Goal: Navigation & Orientation: Find specific page/section

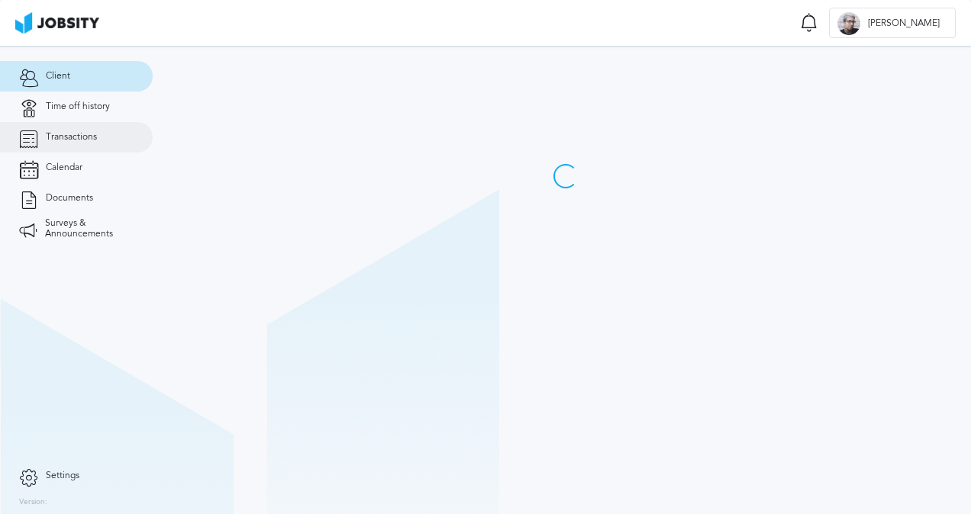
click at [75, 134] on span "Transactions" at bounding box center [71, 137] width 51 height 11
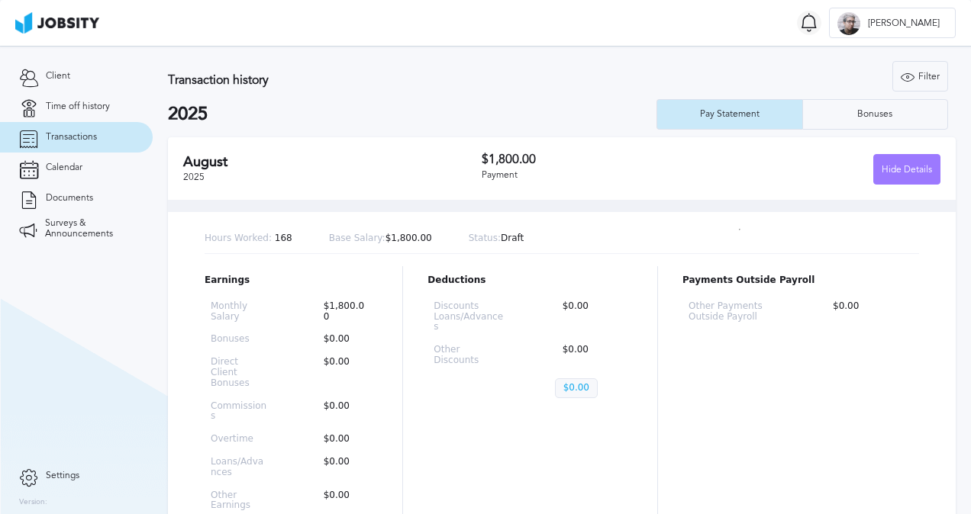
click at [818, 22] on icon at bounding box center [809, 22] width 18 height 19
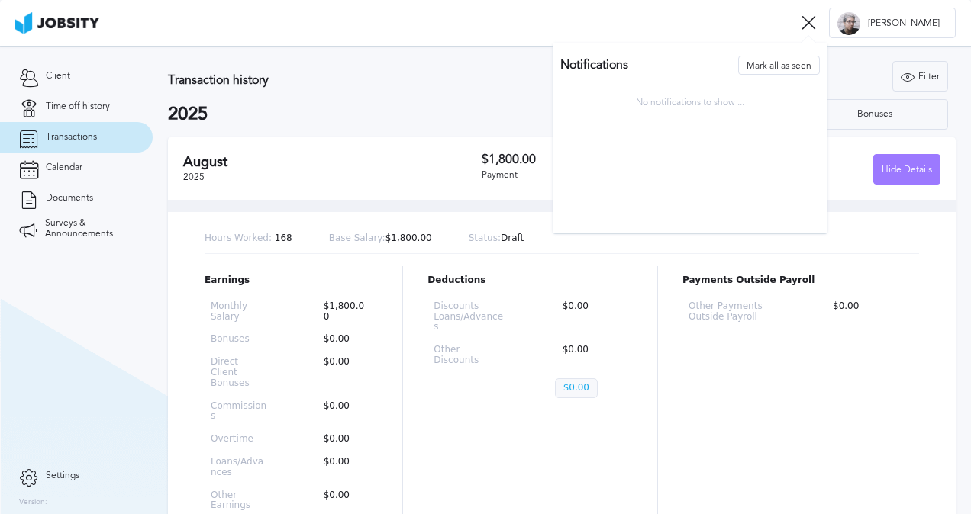
click at [816, 22] on icon at bounding box center [808, 22] width 14 height 14
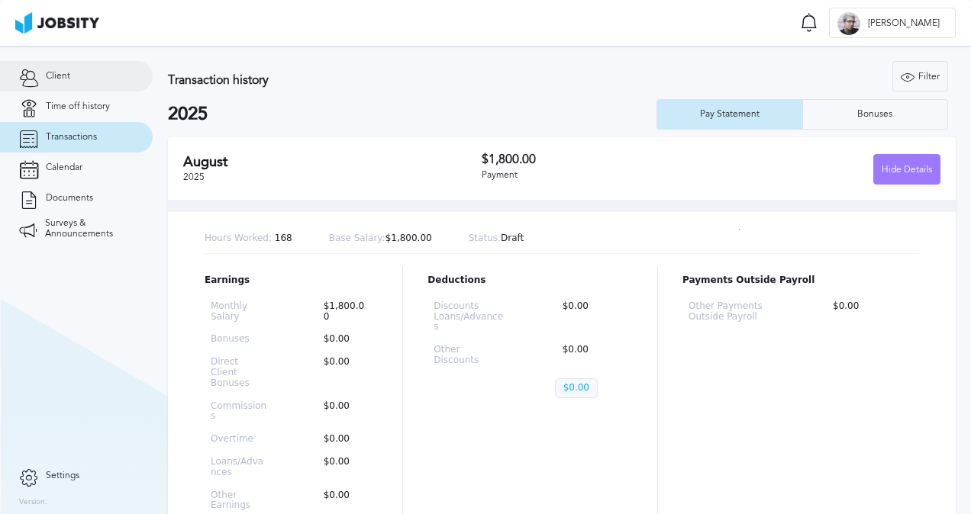
click at [60, 72] on span "Client" at bounding box center [58, 76] width 24 height 11
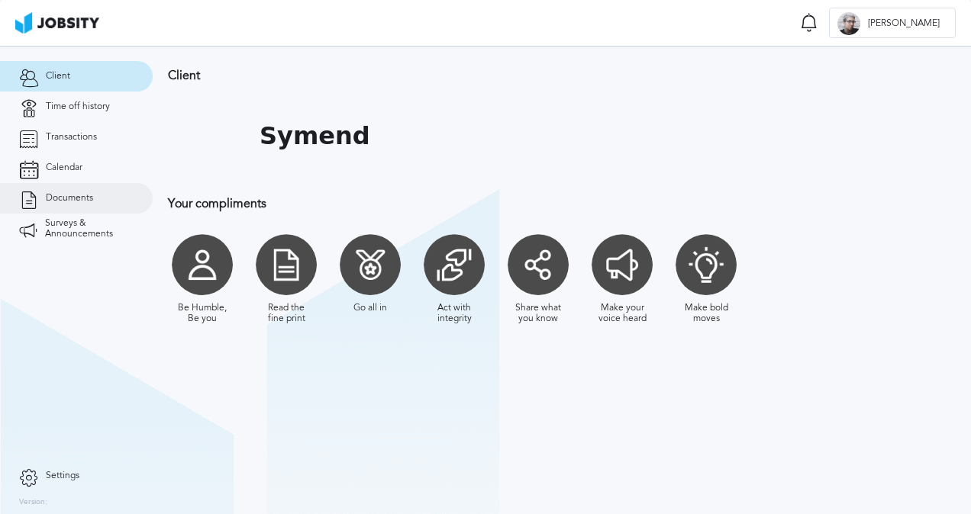
click at [72, 205] on link "Documents" at bounding box center [76, 198] width 153 height 31
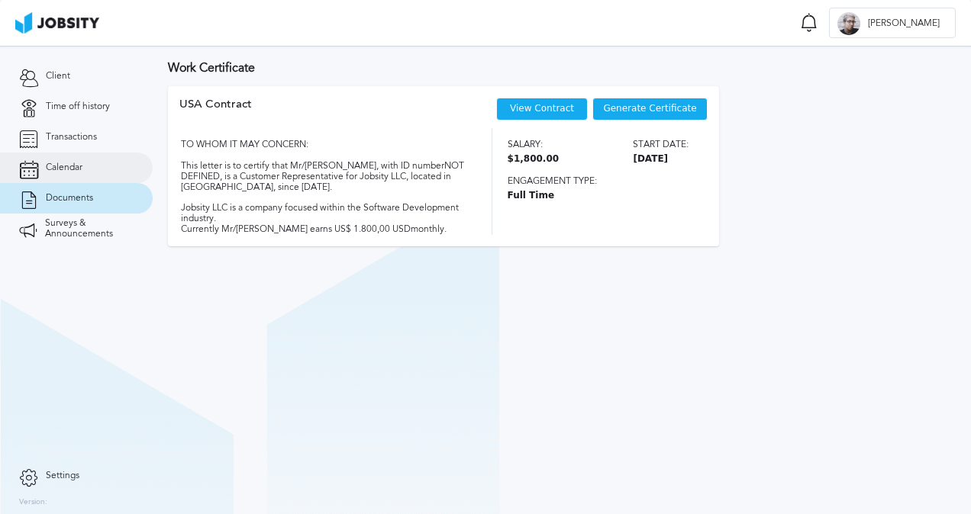
click at [69, 182] on link "Calendar" at bounding box center [76, 168] width 153 height 31
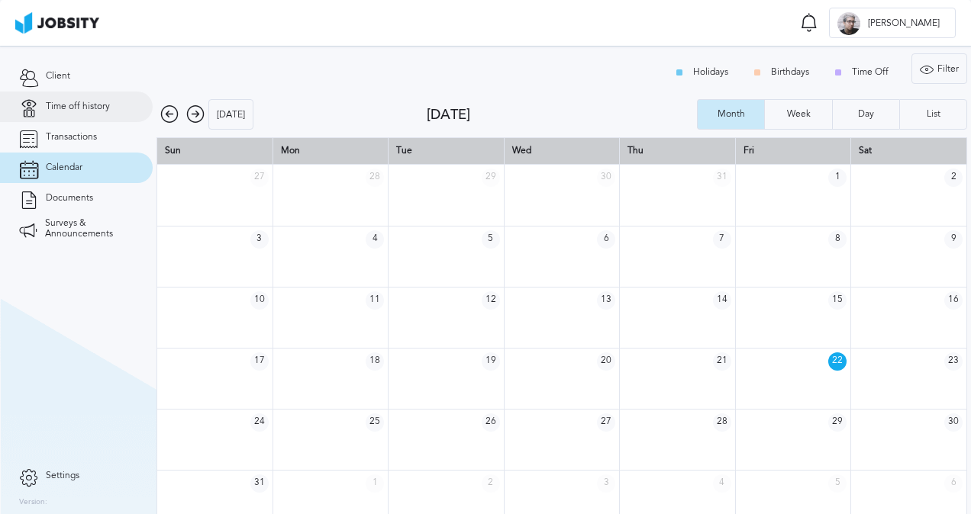
click at [80, 102] on span "Time off history" at bounding box center [78, 106] width 64 height 11
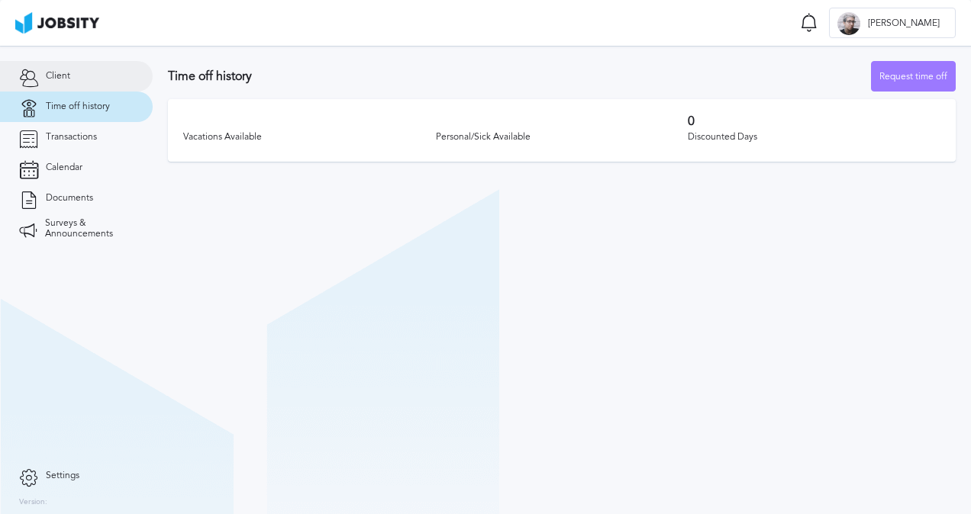
click at [63, 82] on link "Client" at bounding box center [76, 76] width 153 height 31
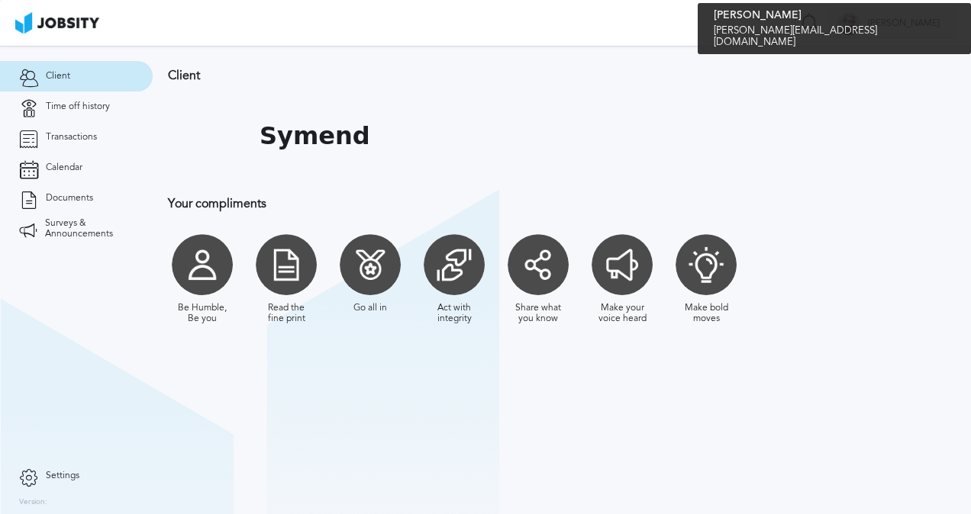
click at [927, 21] on span "[PERSON_NAME]" at bounding box center [903, 23] width 87 height 11
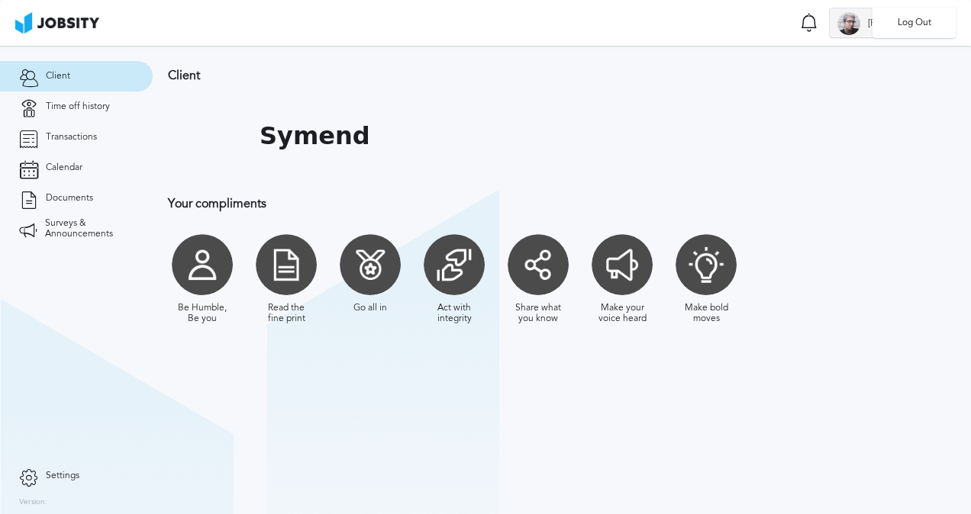
click at [927, 21] on li "Log Out" at bounding box center [913, 23] width 83 height 31
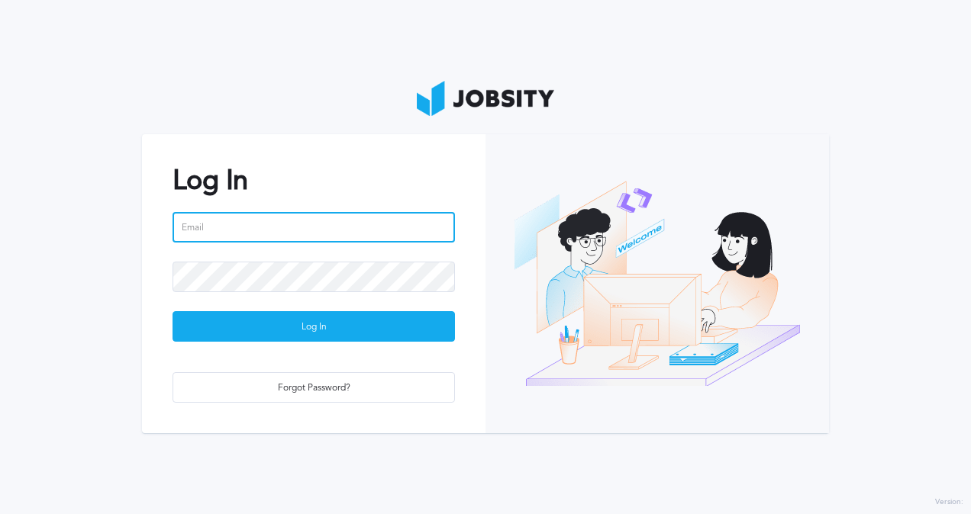
click at [327, 226] on input "email" at bounding box center [313, 227] width 282 height 31
type input "[PERSON_NAME][EMAIL_ADDRESS][DOMAIN_NAME]"
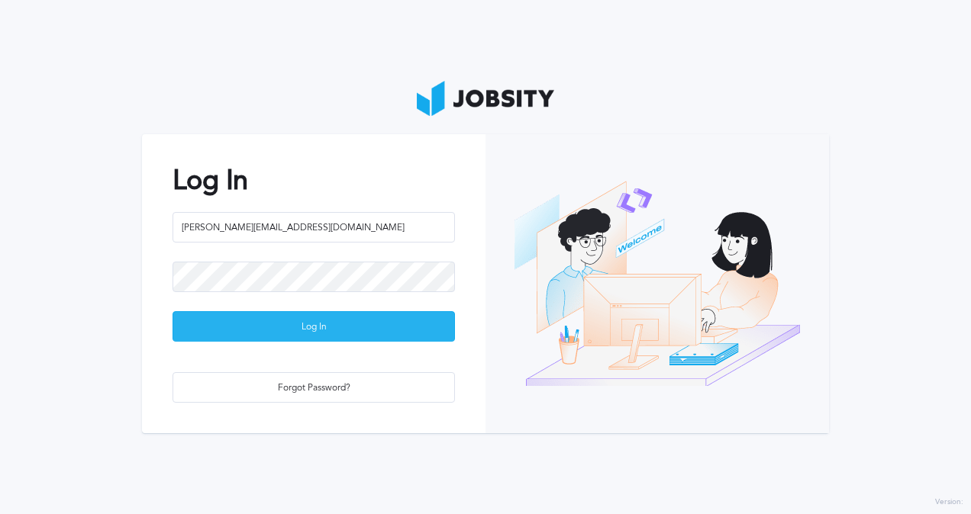
click at [324, 333] on div "Log In" at bounding box center [313, 327] width 281 height 31
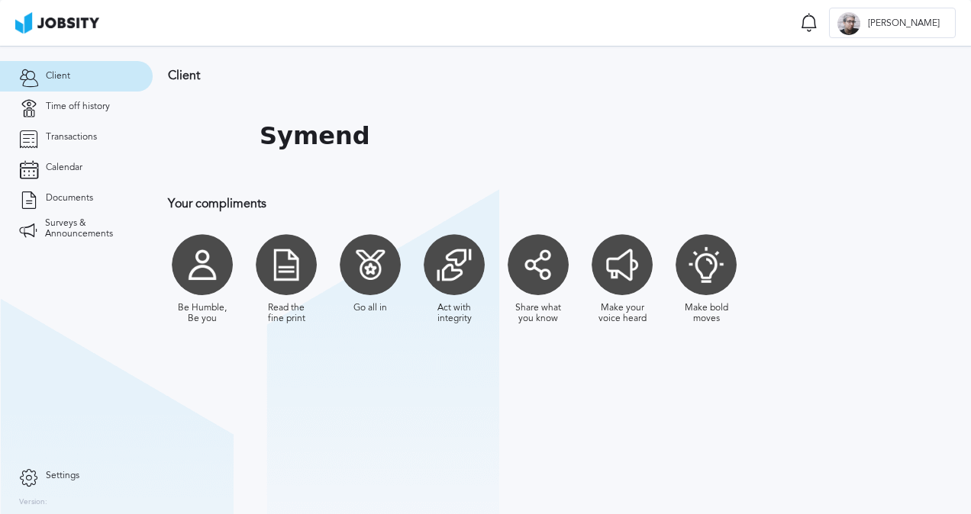
click at [48, 475] on span "Settings" at bounding box center [63, 476] width 34 height 11
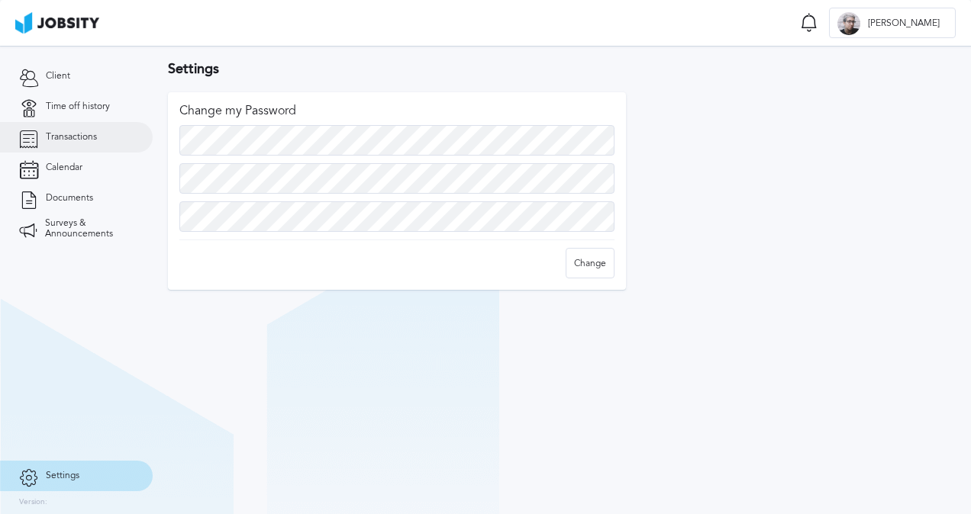
click at [43, 139] on link "Transactions" at bounding box center [76, 137] width 153 height 31
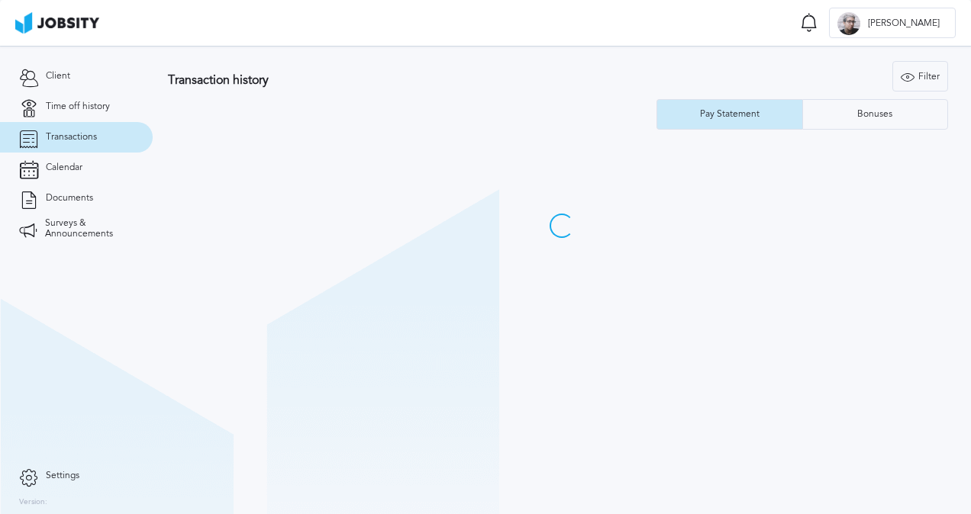
click at [43, 15] on img at bounding box center [57, 22] width 84 height 21
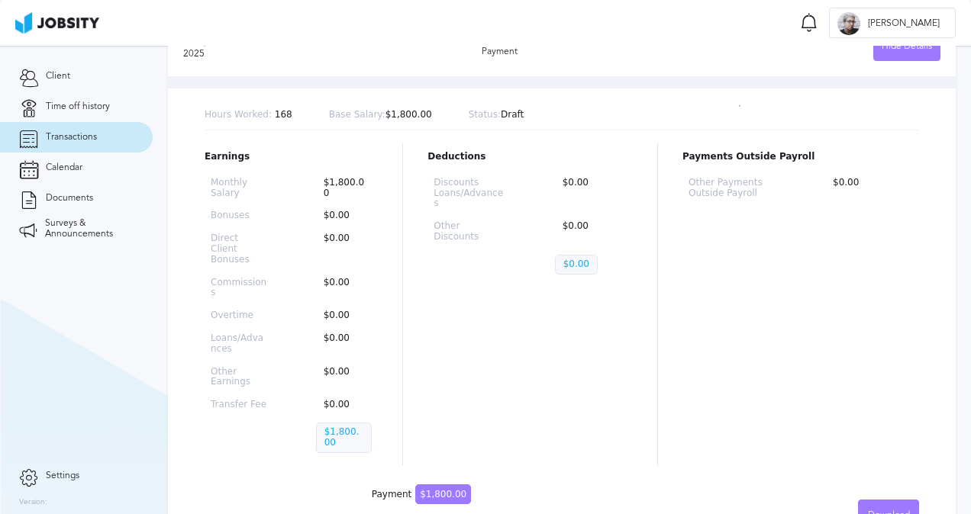
scroll to position [282, 0]
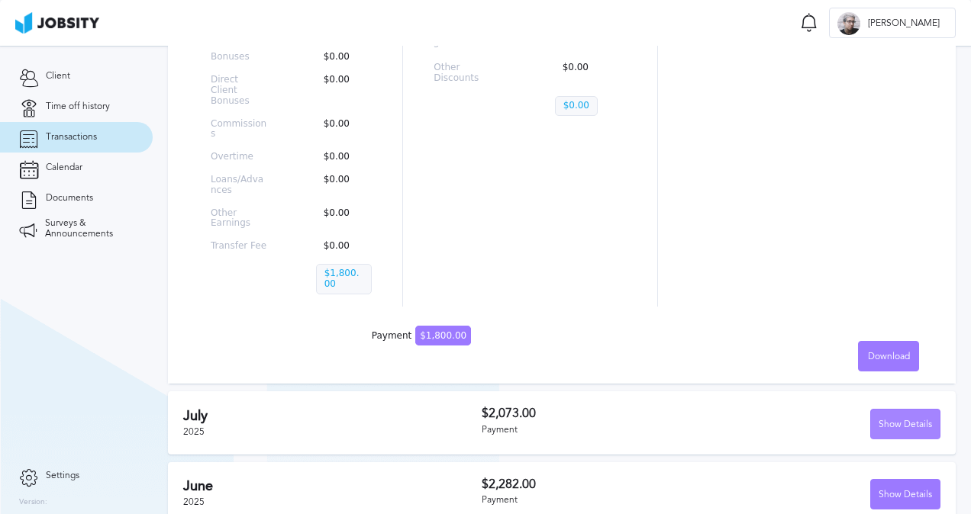
click at [901, 410] on div "Show Details" at bounding box center [905, 425] width 69 height 31
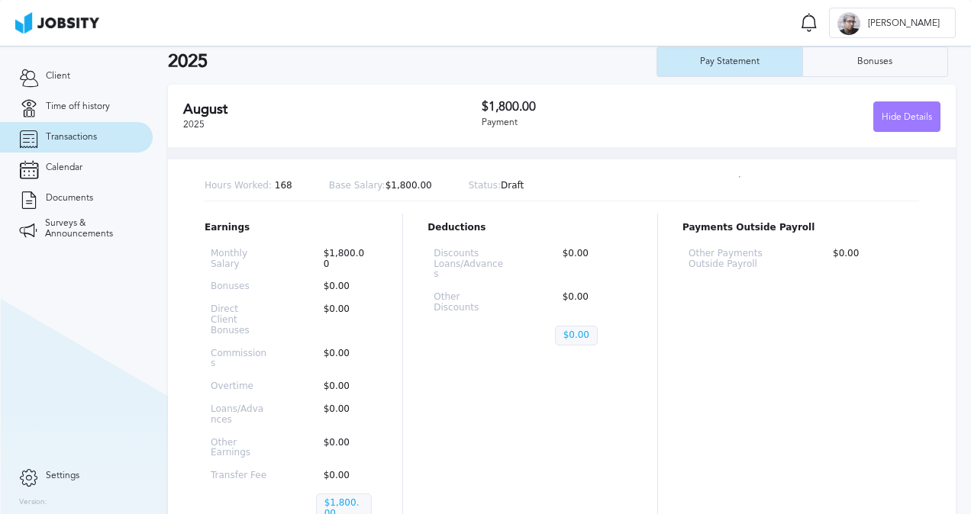
scroll to position [0, 0]
